Goal: Use online tool/utility: Utilize a website feature to perform a specific function

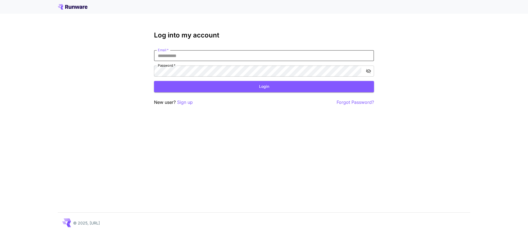
click at [178, 57] on input "Email   *" at bounding box center [264, 55] width 220 height 11
type input "**********"
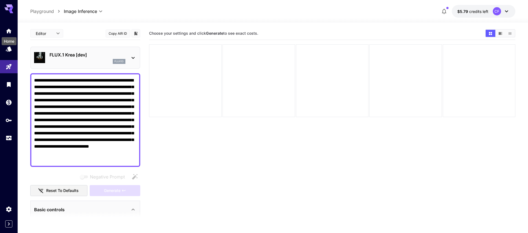
click at [68, 99] on textarea "**********" at bounding box center [85, 120] width 102 height 86
click at [55, 100] on textarea "**********" at bounding box center [85, 120] width 102 height 86
